Goal: Task Accomplishment & Management: Complete application form

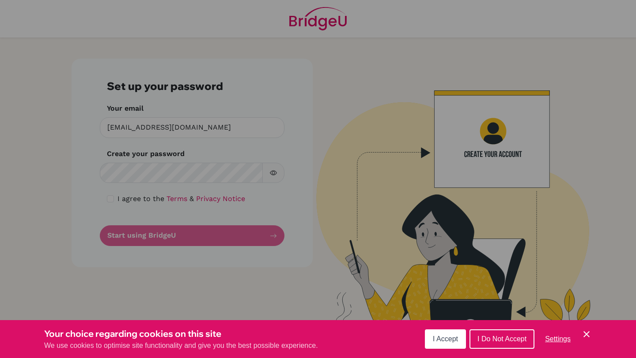
click at [591, 331] on icon "Cookie Control Close Icon" at bounding box center [586, 334] width 11 height 11
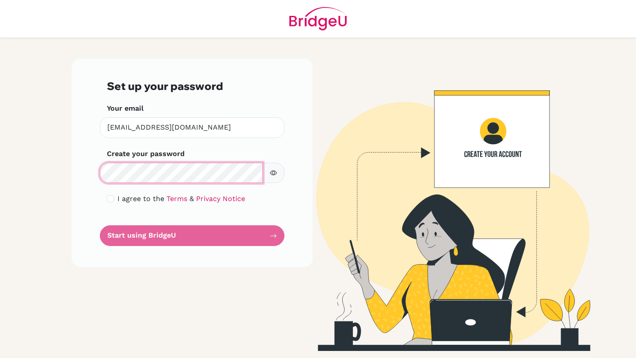
click at [75, 167] on div "Set up your password Your email rmay@aisa.sch.ae Invalid email Create your pass…" at bounding box center [192, 163] width 241 height 209
click at [107, 200] on input "checkbox" at bounding box center [110, 199] width 7 height 7
checkbox input "true"
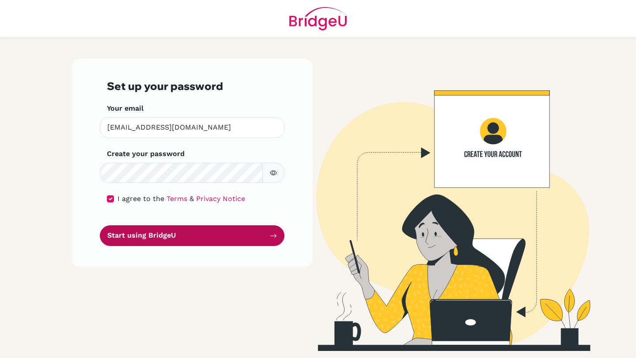
click at [178, 241] on button "Start using BridgeU" at bounding box center [192, 236] width 185 height 21
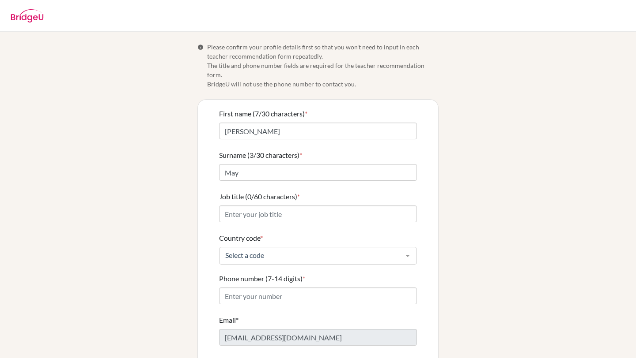
scroll to position [36, 0]
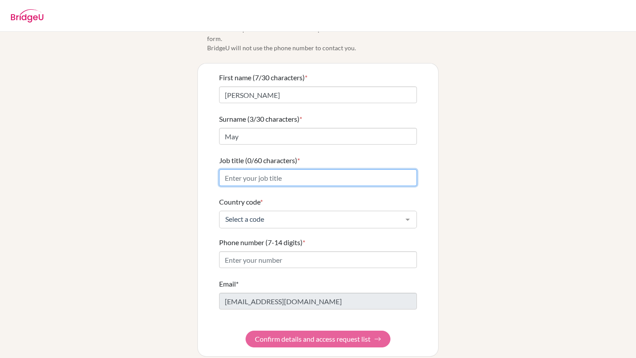
click at [290, 171] on input "Job title (0/60 characters) *" at bounding box center [318, 178] width 198 height 17
type input "Secondary Social Studies Educator"
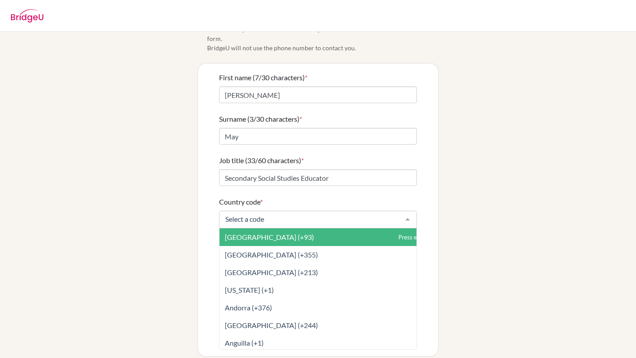
click at [280, 215] on input "Country code *" at bounding box center [311, 219] width 176 height 9
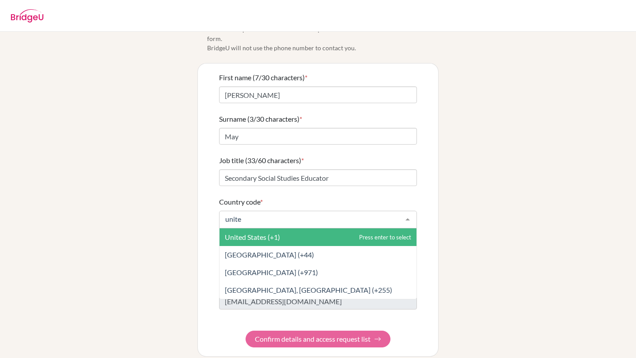
type input "united"
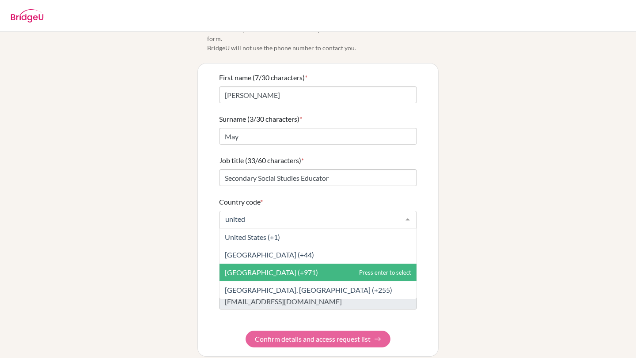
click at [278, 268] on span "[GEOGRAPHIC_DATA] (+971)" at bounding box center [271, 272] width 93 height 8
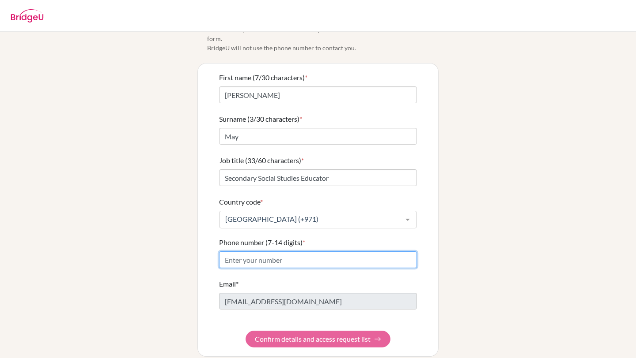
click at [285, 252] on input "Phone number (7-14 digits) *" at bounding box center [318, 260] width 198 height 17
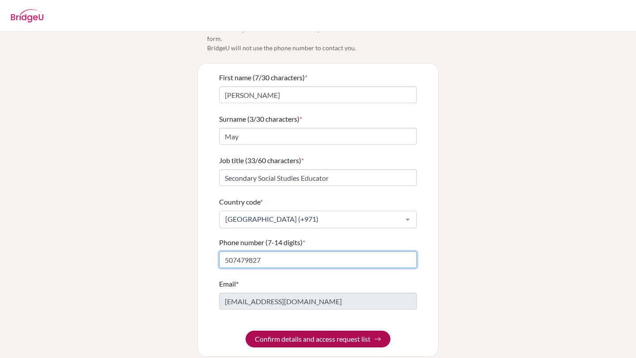
type input "507479827"
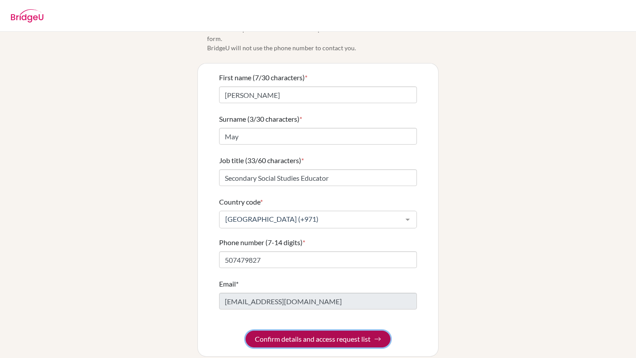
click at [328, 331] on button "Confirm details and access request list" at bounding box center [317, 339] width 145 height 17
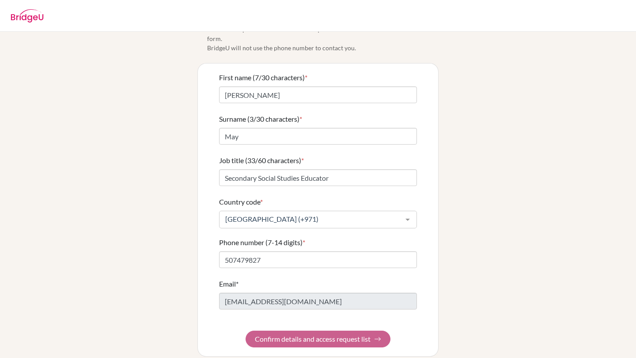
scroll to position [0, 0]
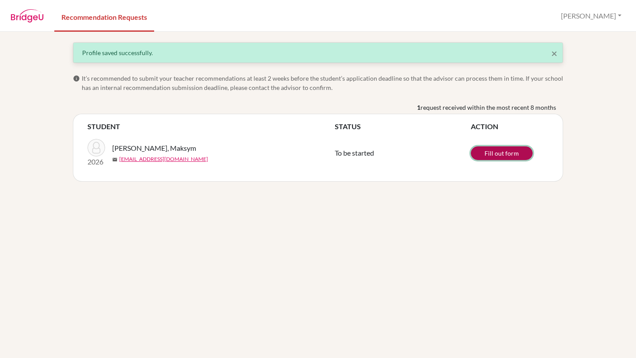
click at [512, 150] on link "Fill out form" at bounding box center [502, 154] width 62 height 14
